Goal: Task Accomplishment & Management: Manage account settings

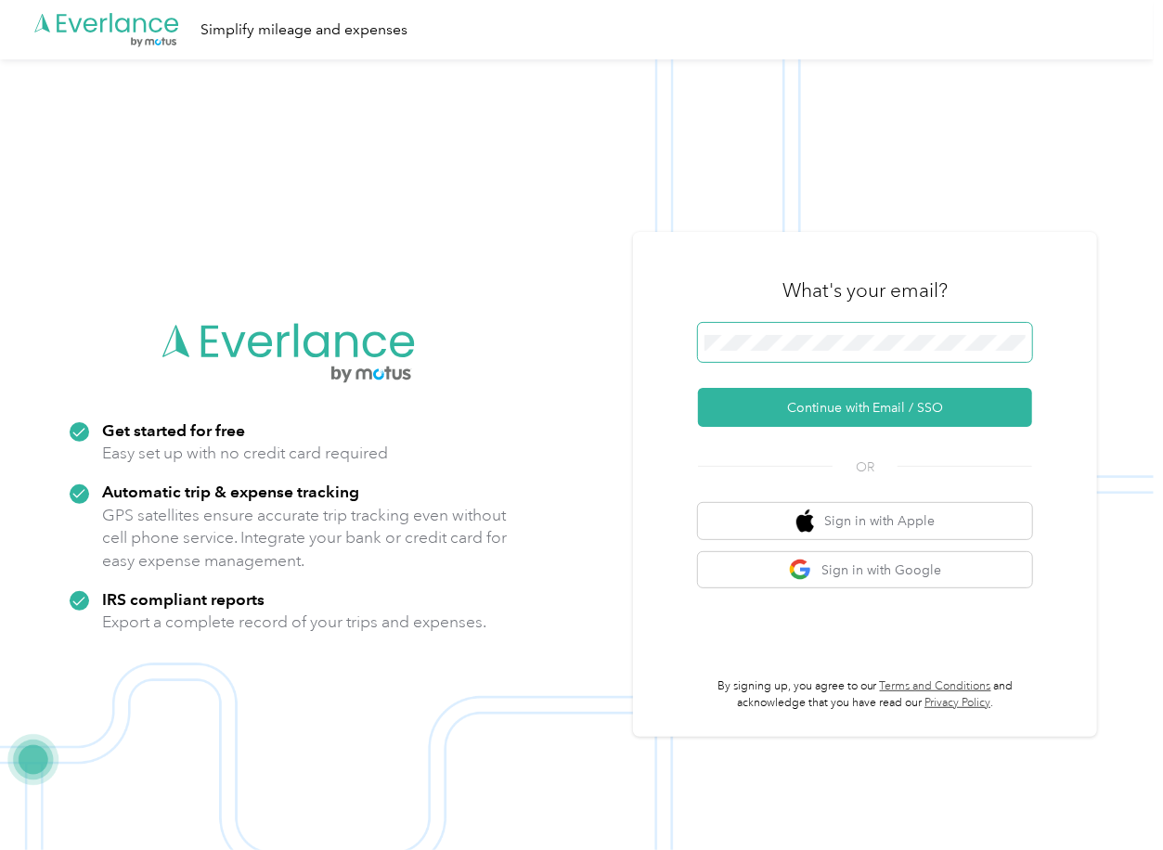
click at [754, 333] on span at bounding box center [865, 342] width 334 height 39
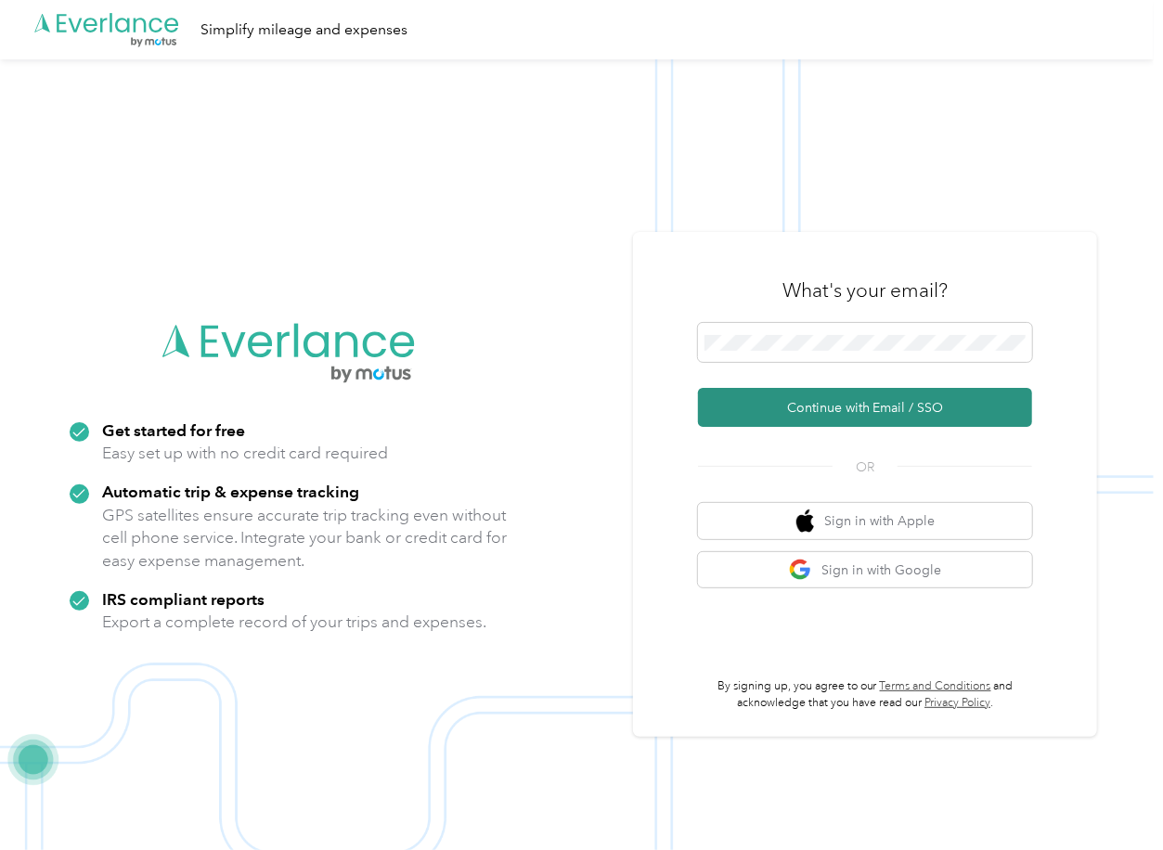
click at [760, 412] on button "Continue with Email / SSO" at bounding box center [865, 407] width 334 height 39
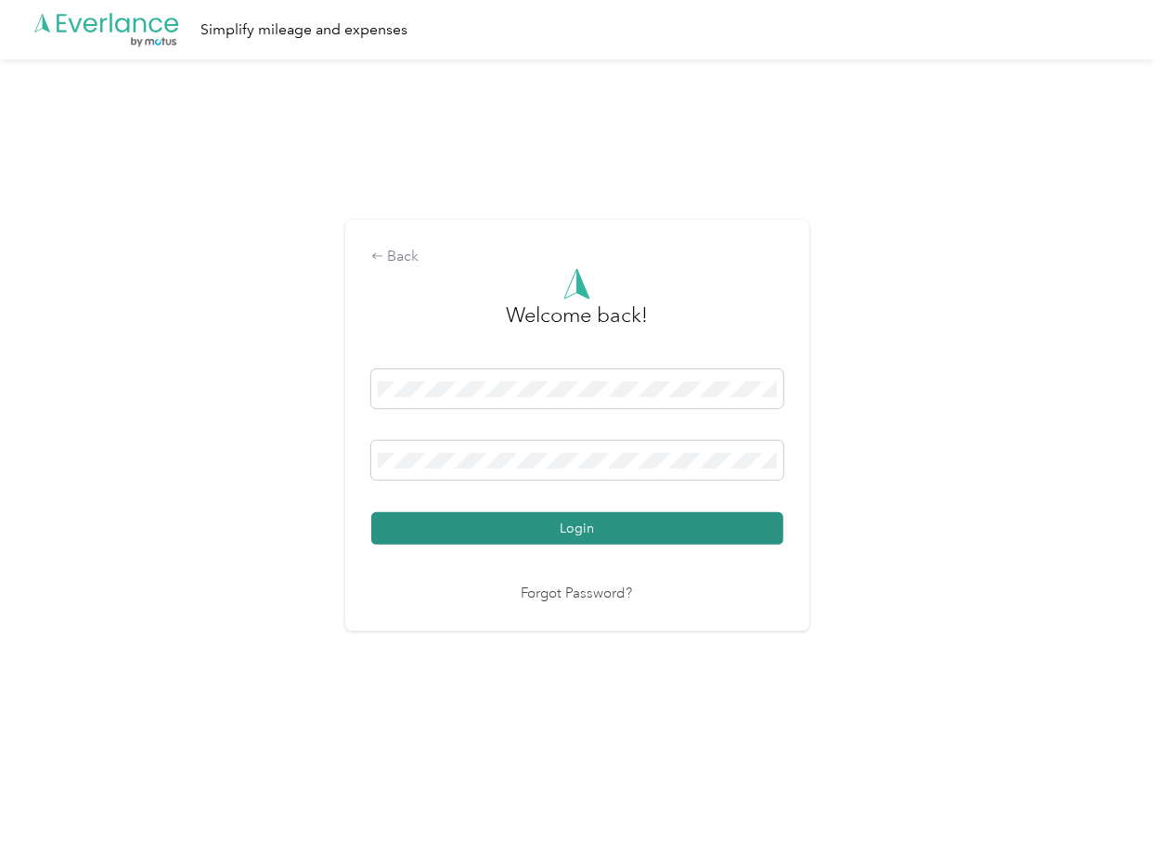
click at [465, 522] on button "Login" at bounding box center [577, 528] width 412 height 32
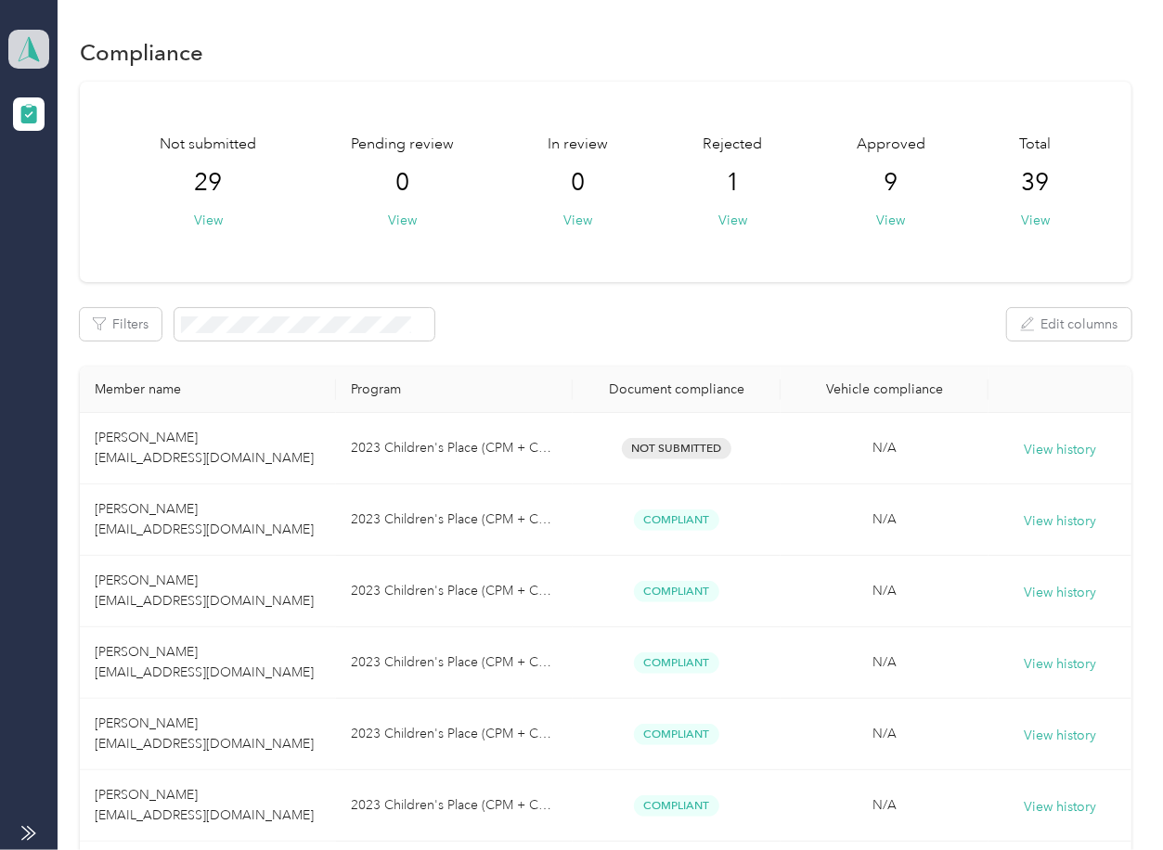
click at [48, 54] on span at bounding box center [28, 49] width 41 height 39
click at [75, 192] on div "Log out" at bounding box center [59, 194] width 71 height 19
